Goal: Navigation & Orientation: Find specific page/section

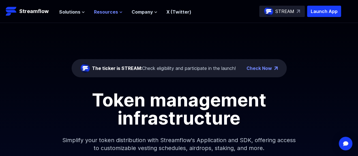
click at [120, 12] on icon at bounding box center [121, 12] width 2 height 1
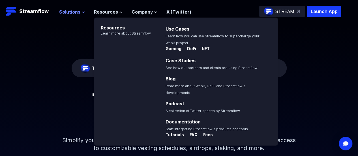
click at [79, 12] on span "Solutions" at bounding box center [69, 11] width 21 height 7
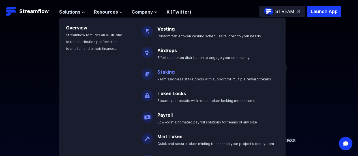
click at [164, 72] on link "Staking" at bounding box center [165, 72] width 17 height 6
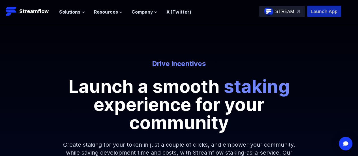
click at [315, 9] on p "Launch App" at bounding box center [324, 11] width 34 height 11
